Goal: Task Accomplishment & Management: Use online tool/utility

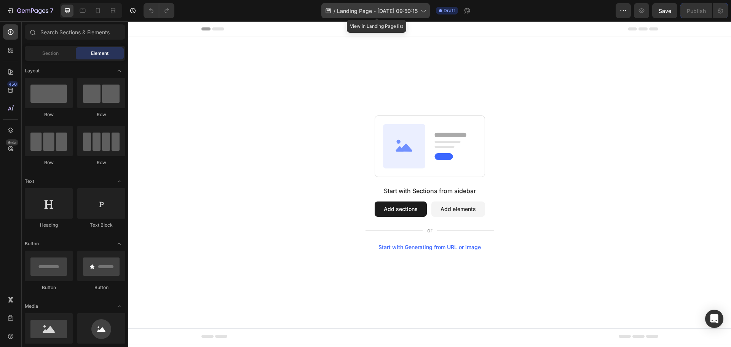
click at [423, 15] on div "/ Landing Page - [DATE] 09:50:15" at bounding box center [375, 10] width 109 height 15
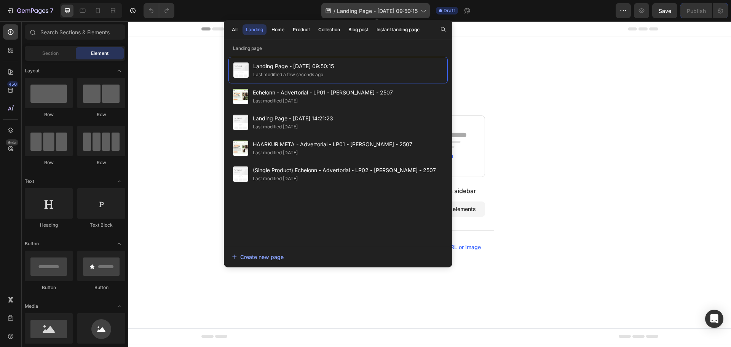
click at [423, 13] on icon at bounding box center [423, 11] width 8 height 8
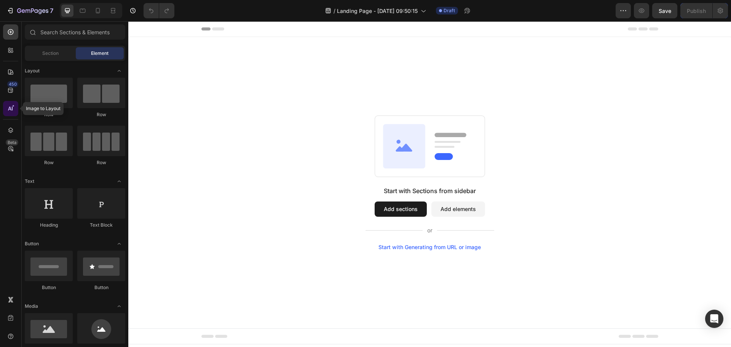
click at [15, 114] on div at bounding box center [10, 108] width 15 height 15
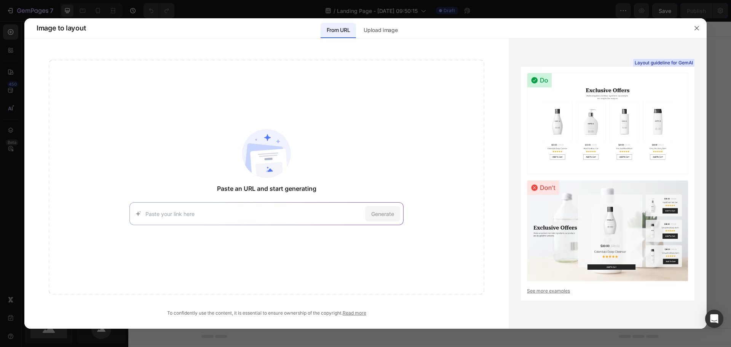
click at [656, 155] on img at bounding box center [607, 123] width 161 height 101
click at [601, 280] on img at bounding box center [607, 230] width 161 height 101
click at [312, 214] on input at bounding box center [253, 214] width 217 height 8
click at [380, 31] on p "Upload image" at bounding box center [381, 30] width 34 height 9
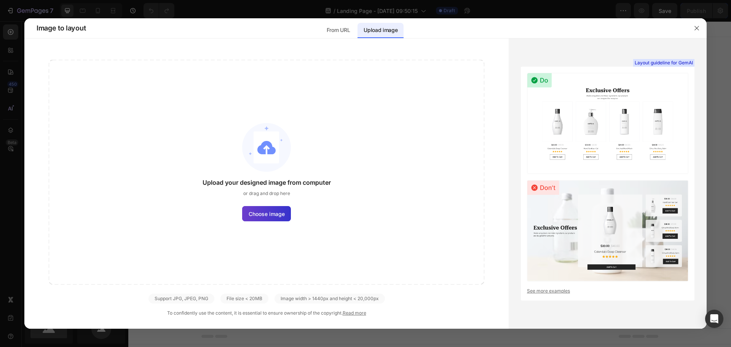
click at [287, 212] on label "Choose image" at bounding box center [266, 213] width 49 height 15
click at [0, 0] on input "Choose image" at bounding box center [0, 0] width 0 height 0
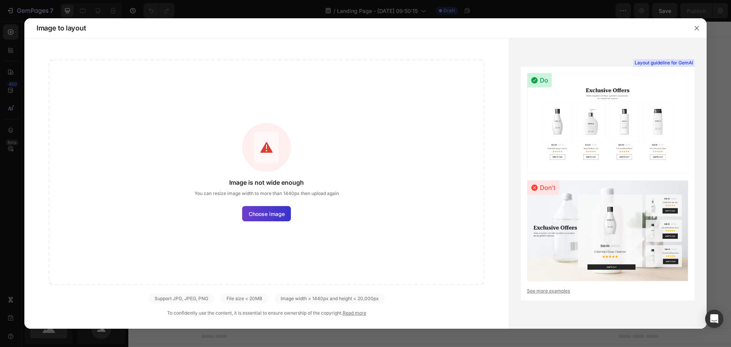
click at [273, 213] on span "Choose image" at bounding box center [267, 214] width 36 height 8
click at [0, 0] on input "Choose image" at bounding box center [0, 0] width 0 height 0
click at [701, 26] on button "button" at bounding box center [697, 28] width 12 height 12
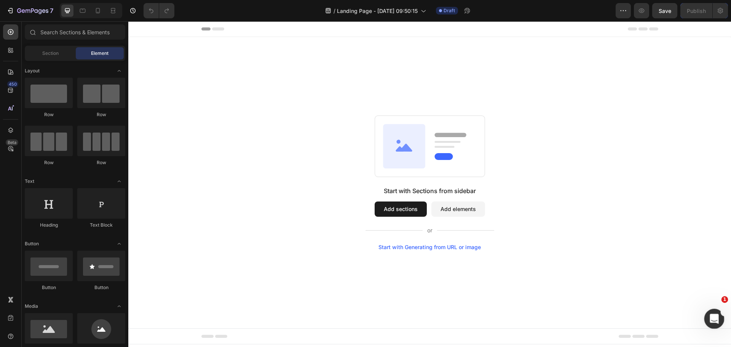
click at [711, 310] on div "Intercom-Nachrichtendienst öffnen" at bounding box center [713, 317] width 25 height 25
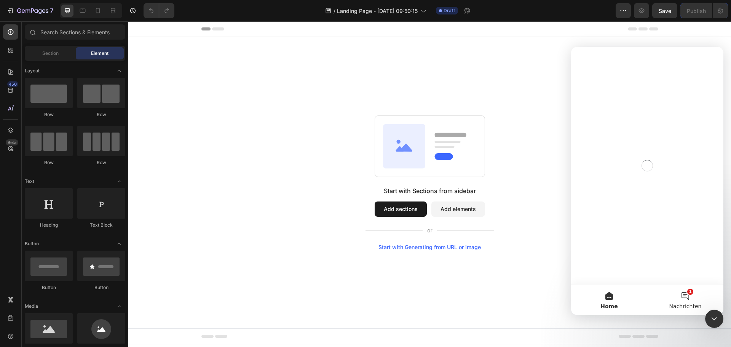
click at [689, 294] on button "1 Nachrichten" at bounding box center [685, 299] width 76 height 30
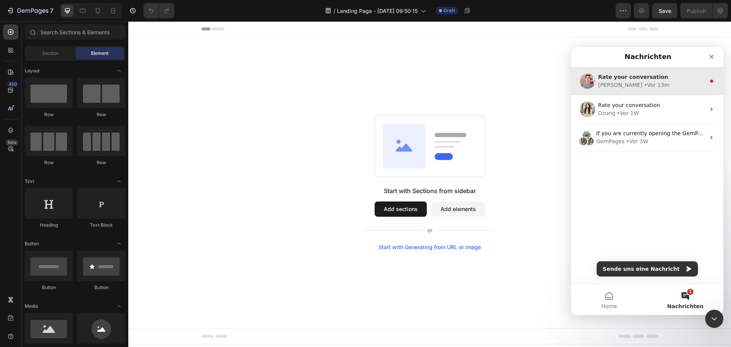
click at [638, 83] on div "[PERSON_NAME] • Vor 13m" at bounding box center [651, 85] width 107 height 8
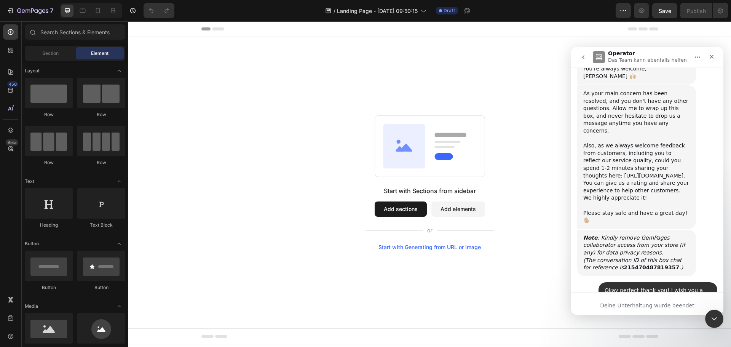
scroll to position [3562, 0]
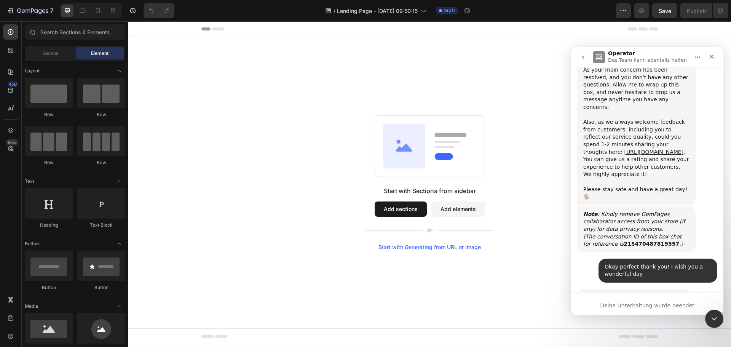
scroll to position [3583, 0]
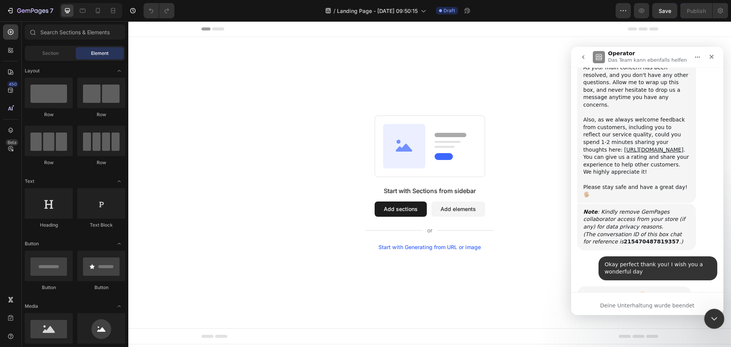
click at [715, 318] on icon "Intercom-Nachrichtendienst schließen" at bounding box center [713, 317] width 9 height 9
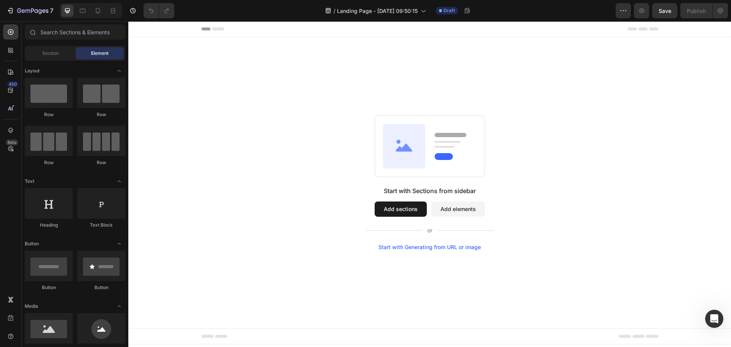
scroll to position [3570, 0]
click at [433, 254] on div "Start with Sections from sidebar Add sections Add elements Start with Generatin…" at bounding box center [429, 182] width 603 height 291
click at [433, 251] on div "Start with Sections from sidebar Add sections Add elements Start with Generatin…" at bounding box center [429, 182] width 603 height 291
click at [436, 247] on div "Start with Generating from URL or image" at bounding box center [429, 247] width 102 height 6
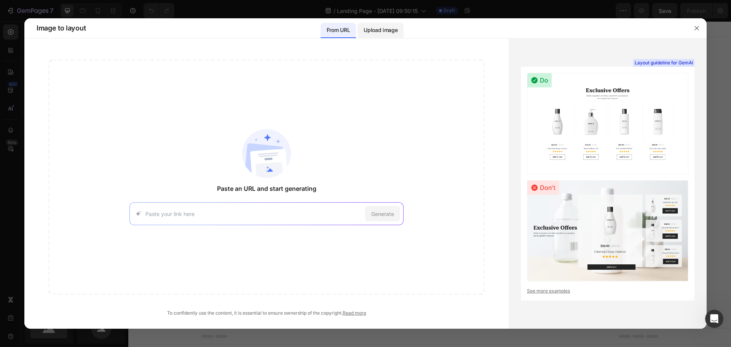
click at [367, 25] on div "Upload image" at bounding box center [381, 30] width 46 height 15
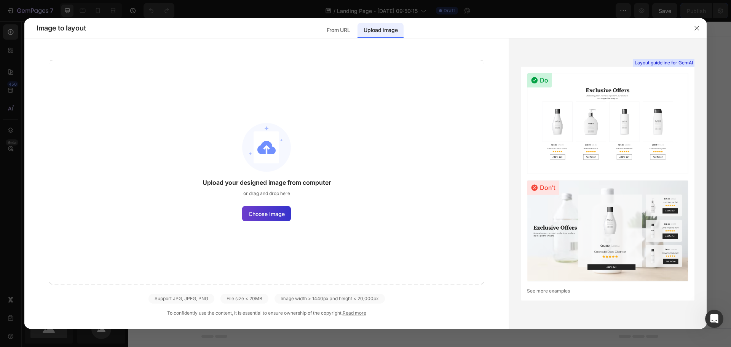
click at [266, 217] on span "Choose image" at bounding box center [267, 214] width 36 height 8
click at [0, 0] on input "Choose image" at bounding box center [0, 0] width 0 height 0
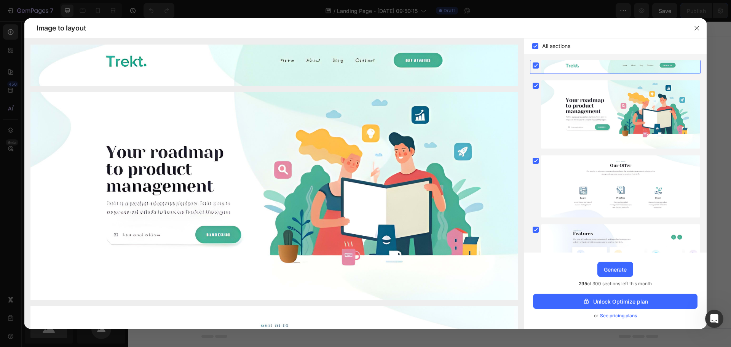
scroll to position [133, 0]
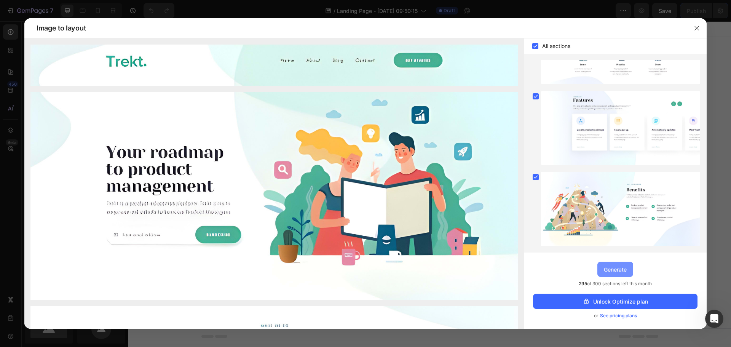
click at [623, 267] on div "Generate" at bounding box center [615, 269] width 23 height 8
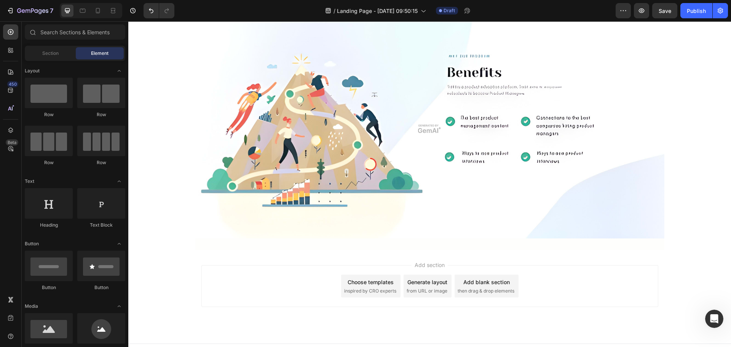
scroll to position [774, 0]
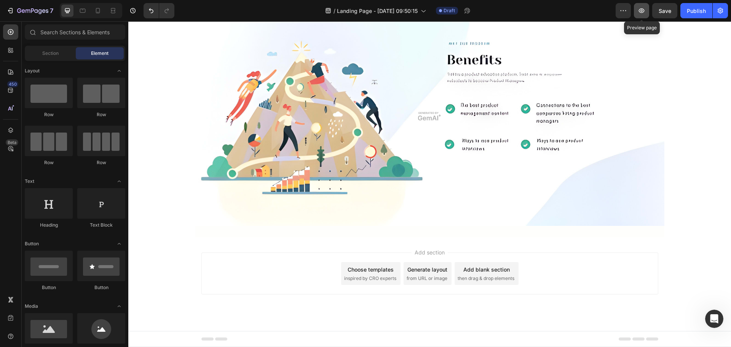
click at [641, 11] on icon "button" at bounding box center [642, 10] width 6 height 5
click at [346, 153] on img at bounding box center [429, 115] width 469 height 219
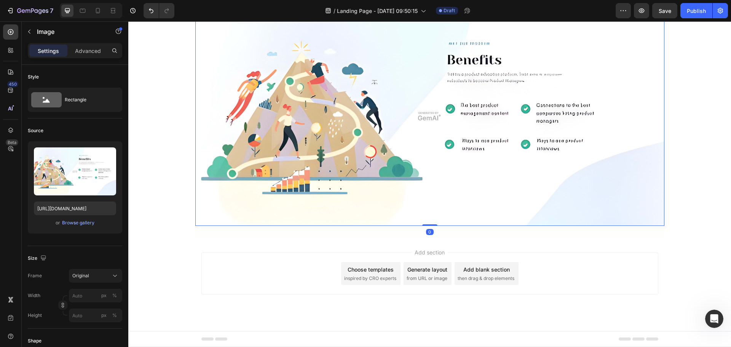
click at [458, 142] on img at bounding box center [429, 115] width 469 height 219
click at [19, 8] on icon "button" at bounding box center [19, 10] width 4 height 5
